Goal: Find specific page/section: Find specific page/section

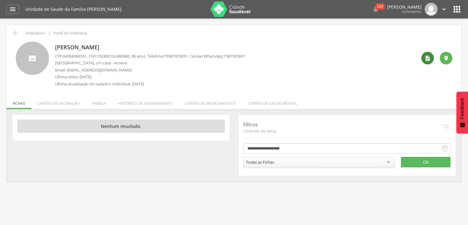
click at [427, 59] on icon "" at bounding box center [428, 58] width 6 height 6
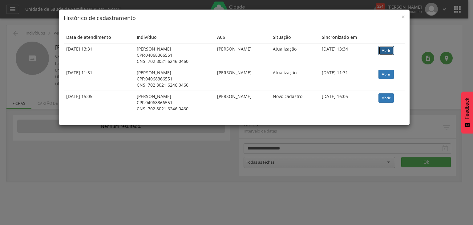
click at [385, 50] on link "Abrir" at bounding box center [385, 50] width 15 height 9
click at [402, 15] on span "×" at bounding box center [403, 16] width 4 height 9
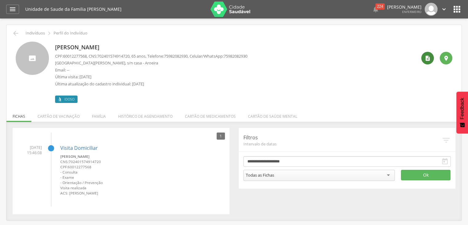
click at [429, 57] on icon "" at bounding box center [428, 58] width 6 height 6
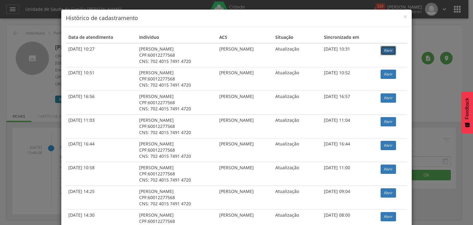
click at [388, 50] on link "Abrir" at bounding box center [387, 50] width 15 height 9
click at [386, 51] on link "Abrir" at bounding box center [387, 50] width 15 height 9
